Goal: Information Seeking & Learning: Learn about a topic

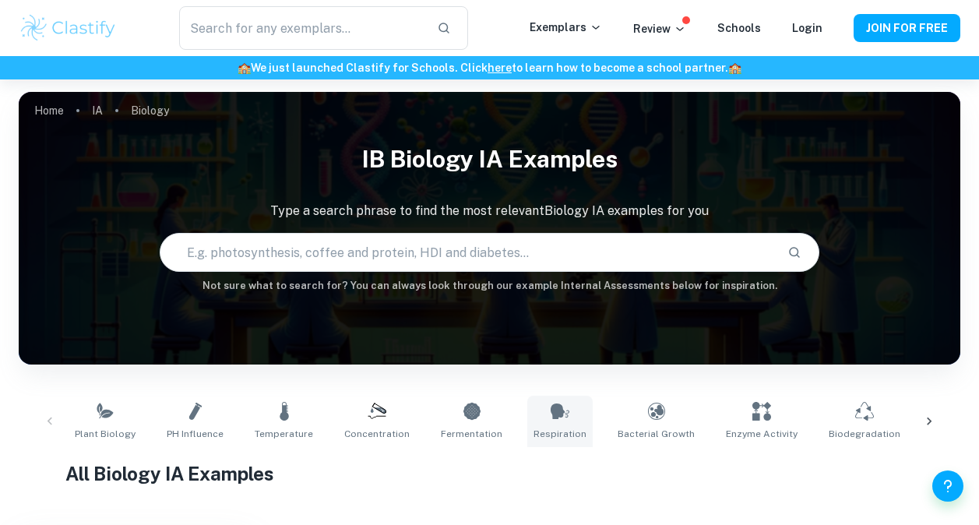
scroll to position [159, 0]
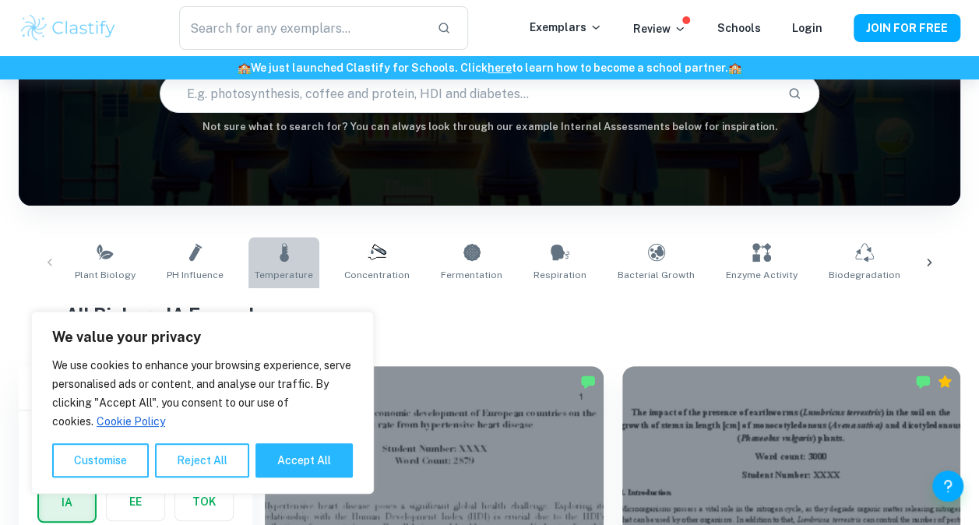
click at [280, 266] on link "Temperature" at bounding box center [283, 262] width 71 height 51
type input "Temperature"
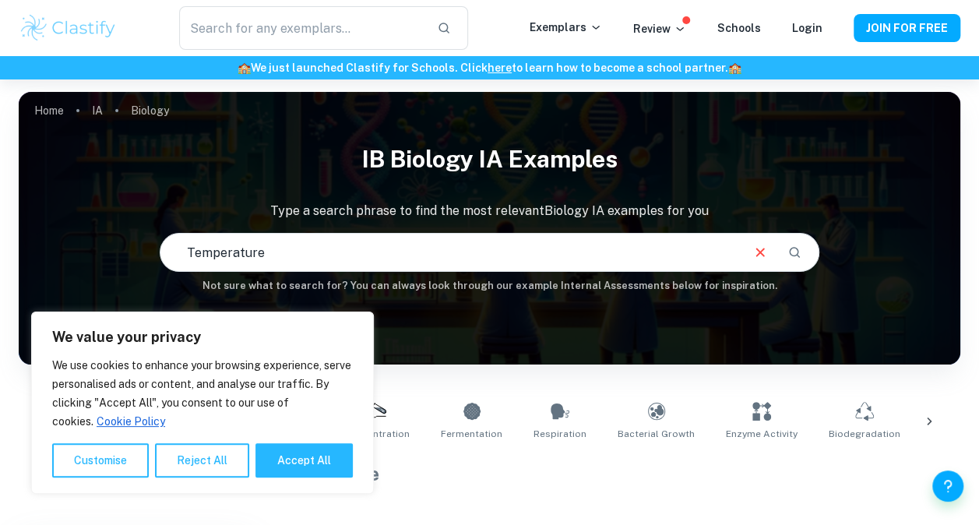
scroll to position [112, 0]
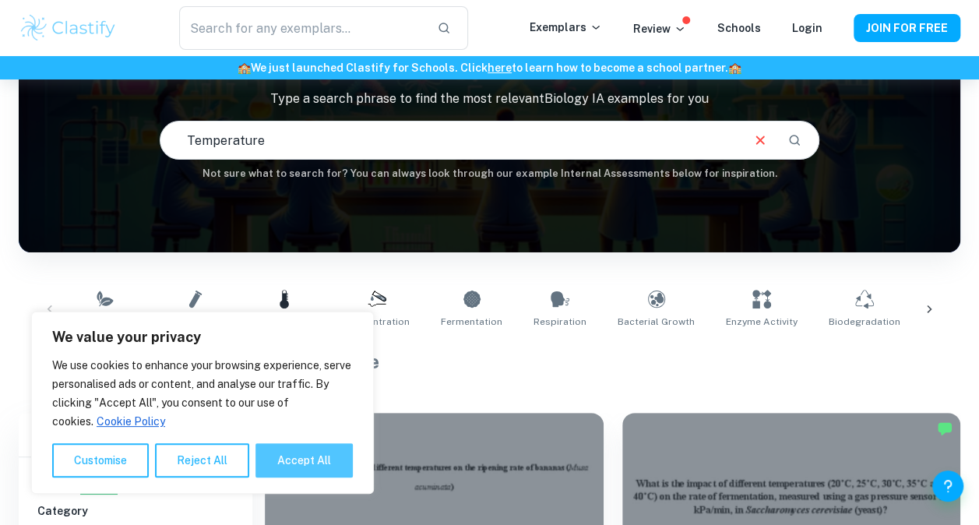
click at [307, 466] on button "Accept All" at bounding box center [303, 460] width 97 height 34
checkbox input "true"
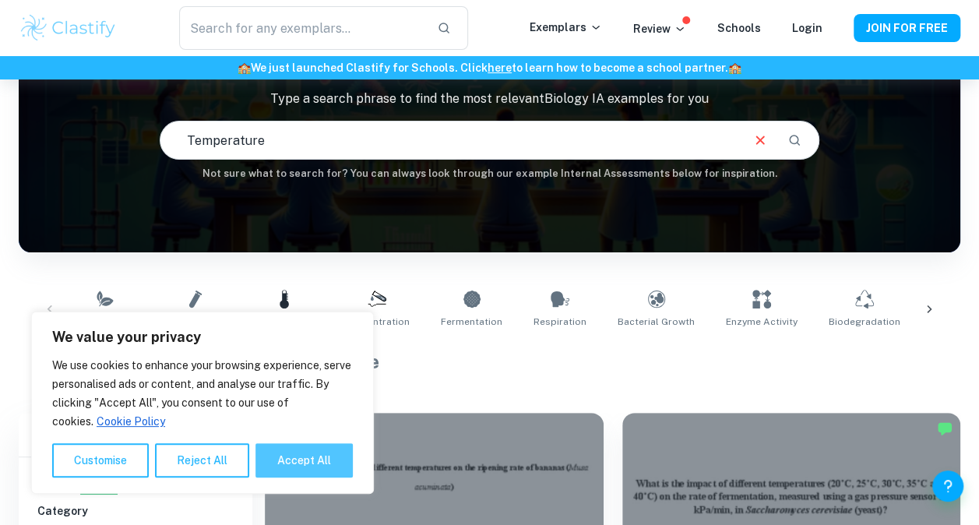
checkbox input "true"
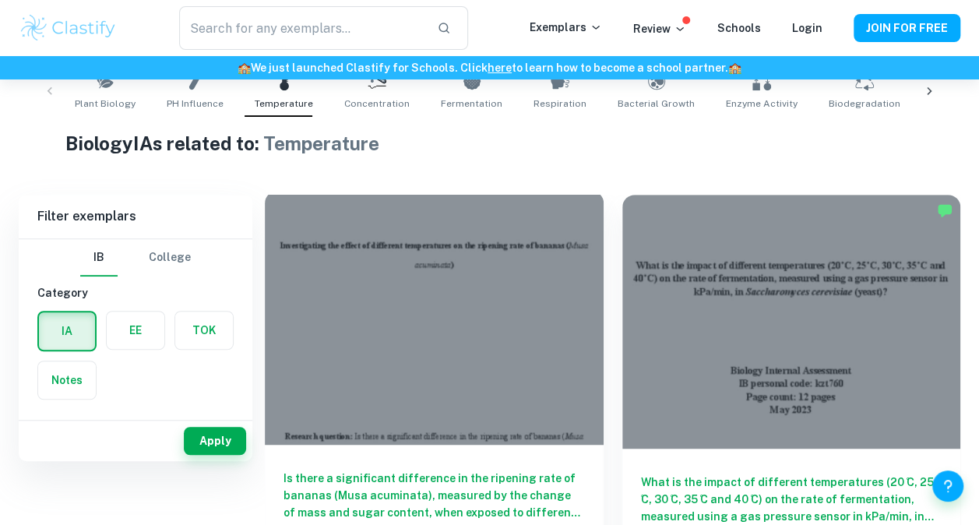
scroll to position [232, 0]
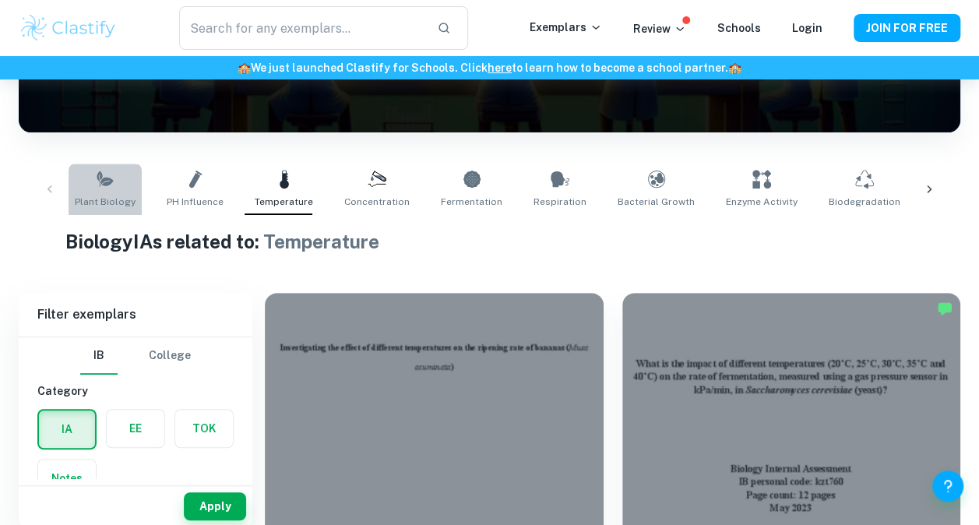
click at [99, 195] on span "Plant Biology" at bounding box center [105, 202] width 61 height 14
type input "Plant Biology"
